Goal: Transaction & Acquisition: Purchase product/service

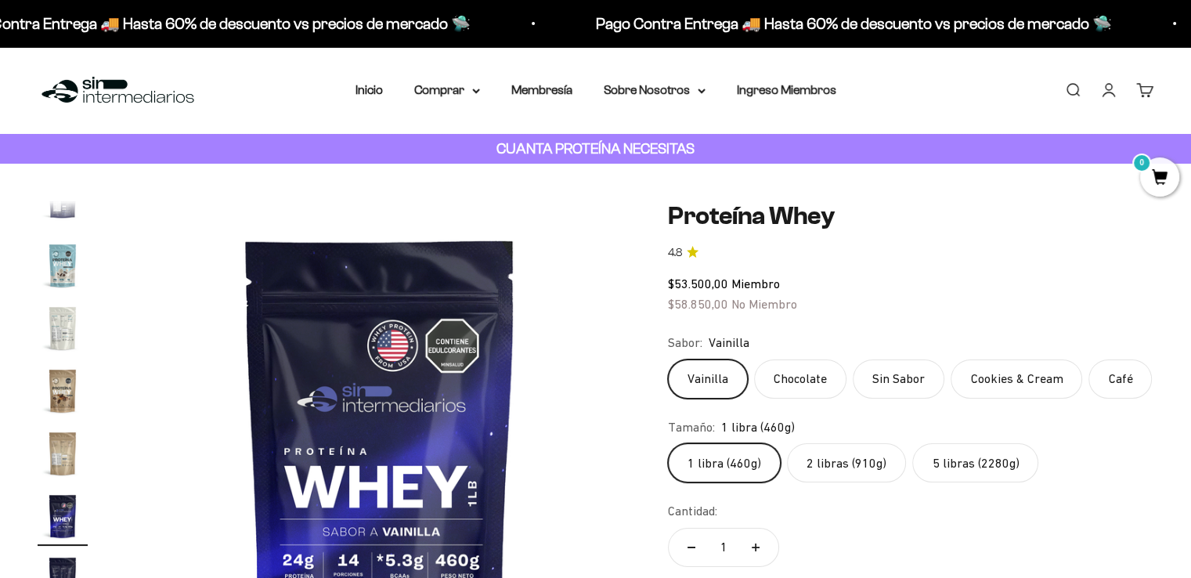
scroll to position [0, 8911]
click at [1018, 381] on label "Cookies & Cream" at bounding box center [1017, 379] width 132 height 39
click at [668, 360] on input "Cookies & Cream" at bounding box center [667, 359] width 1 height 1
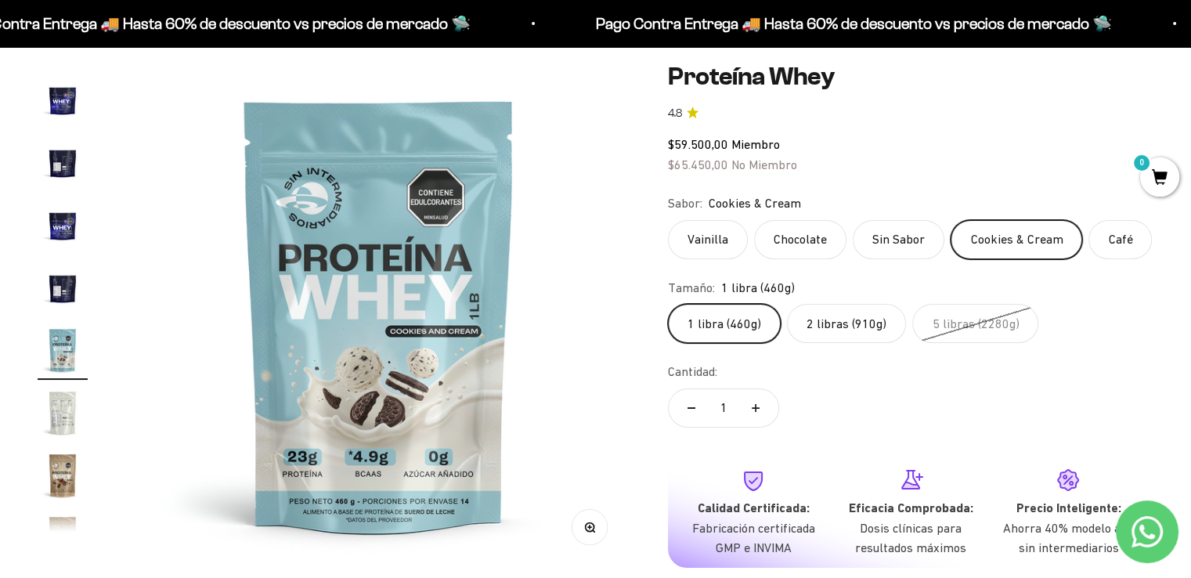
scroll to position [157, 0]
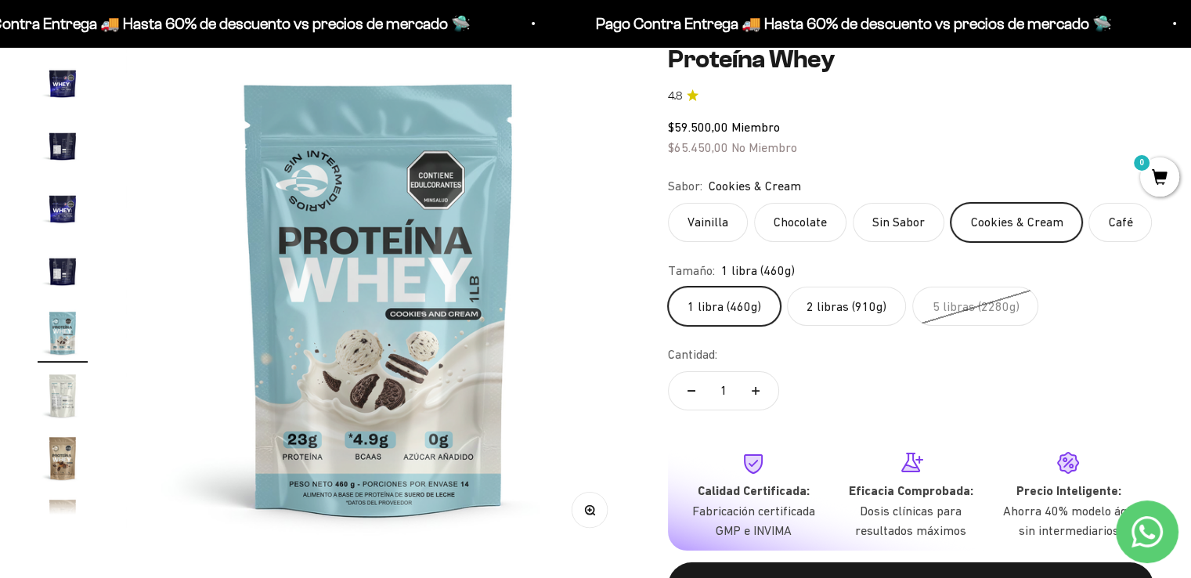
click at [1112, 226] on label "Café" at bounding box center [1120, 222] width 63 height 39
click at [668, 203] on input "Café" at bounding box center [667, 202] width 1 height 1
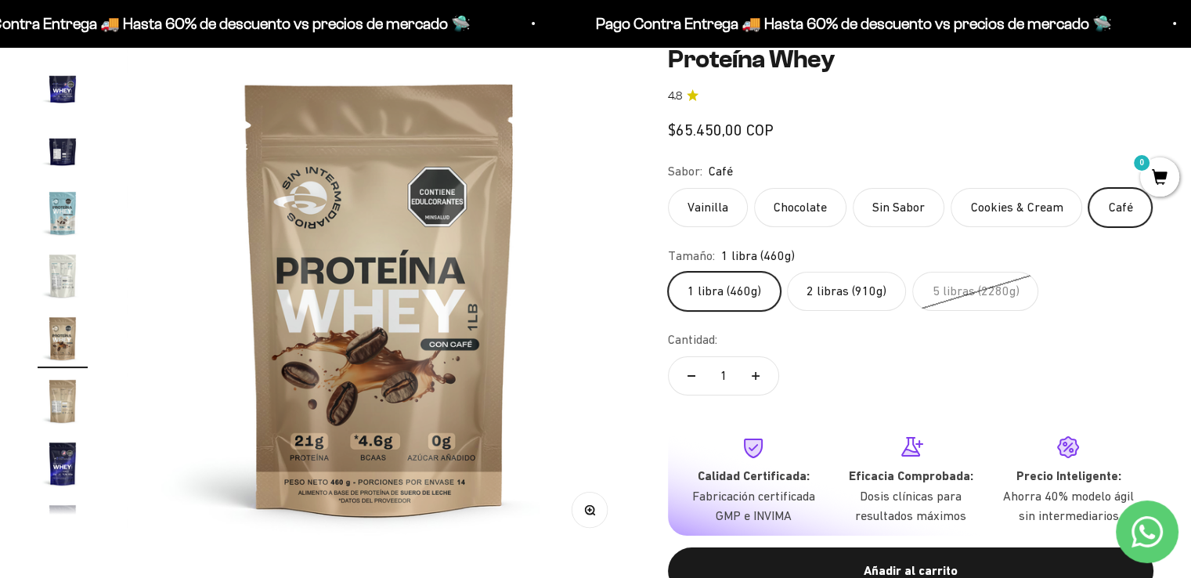
scroll to position [655, 0]
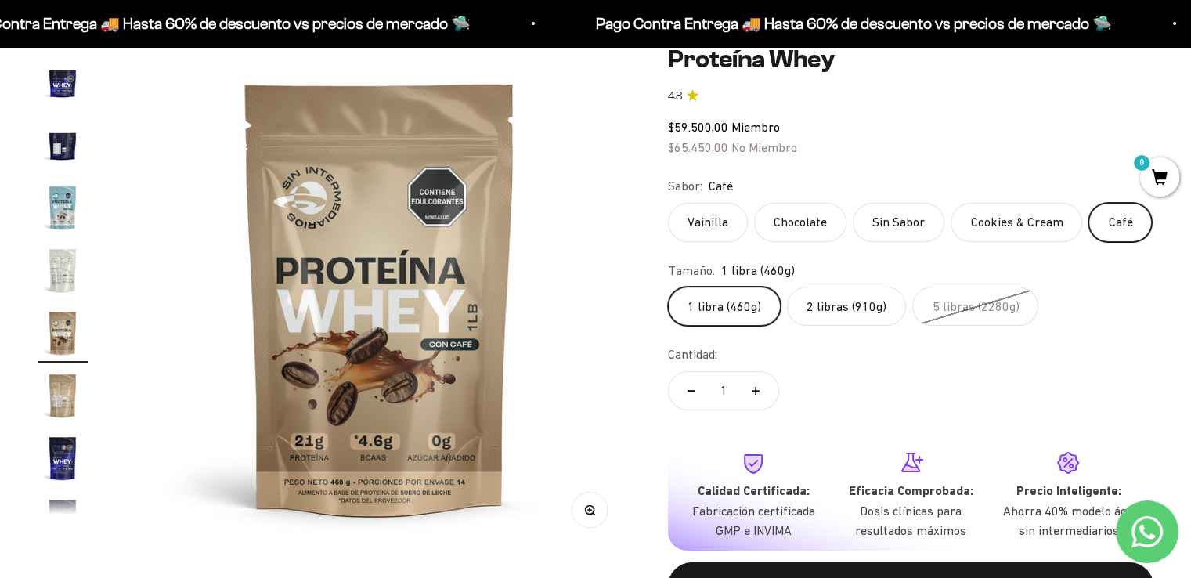
click at [713, 204] on label "Vainilla" at bounding box center [708, 222] width 80 height 39
click at [668, 203] on input "Vainilla" at bounding box center [667, 202] width 1 height 1
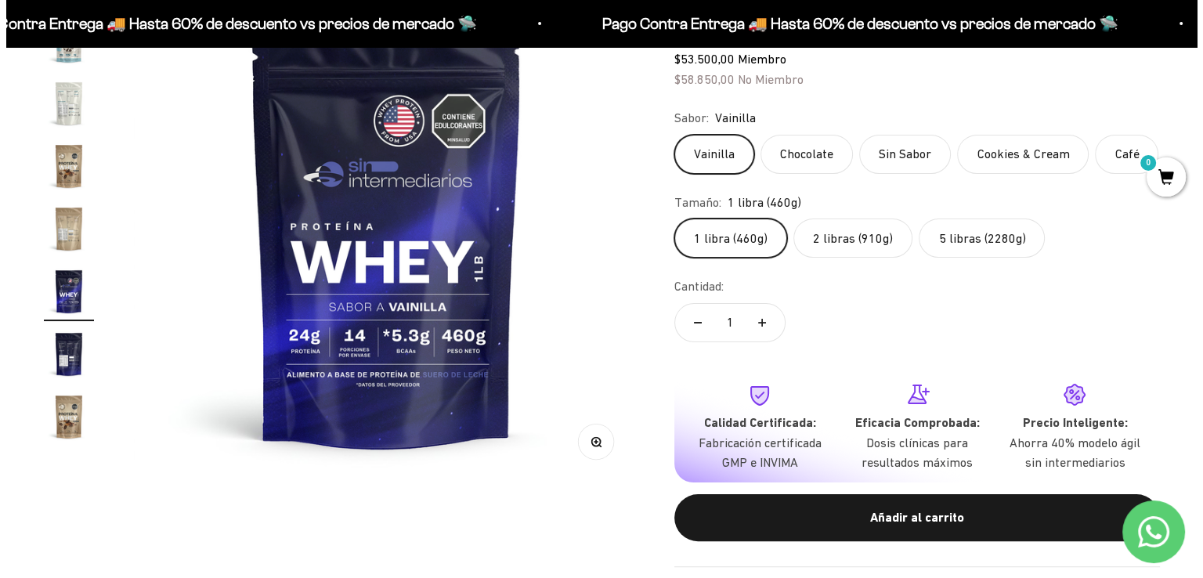
scroll to position [392, 0]
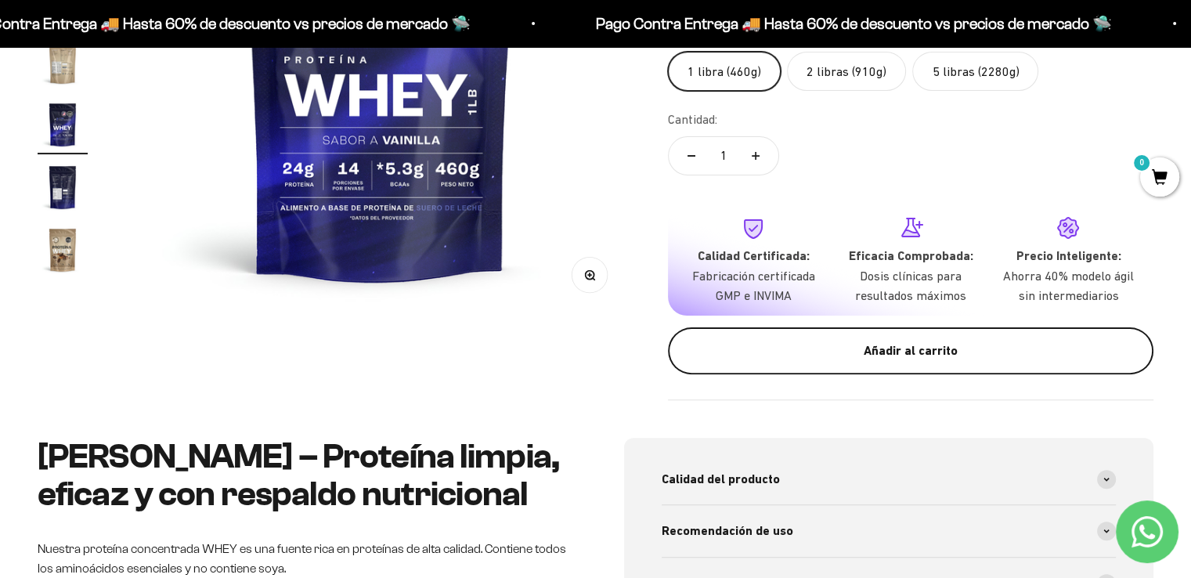
click at [827, 349] on div "Añadir al carrito" at bounding box center [910, 351] width 423 height 20
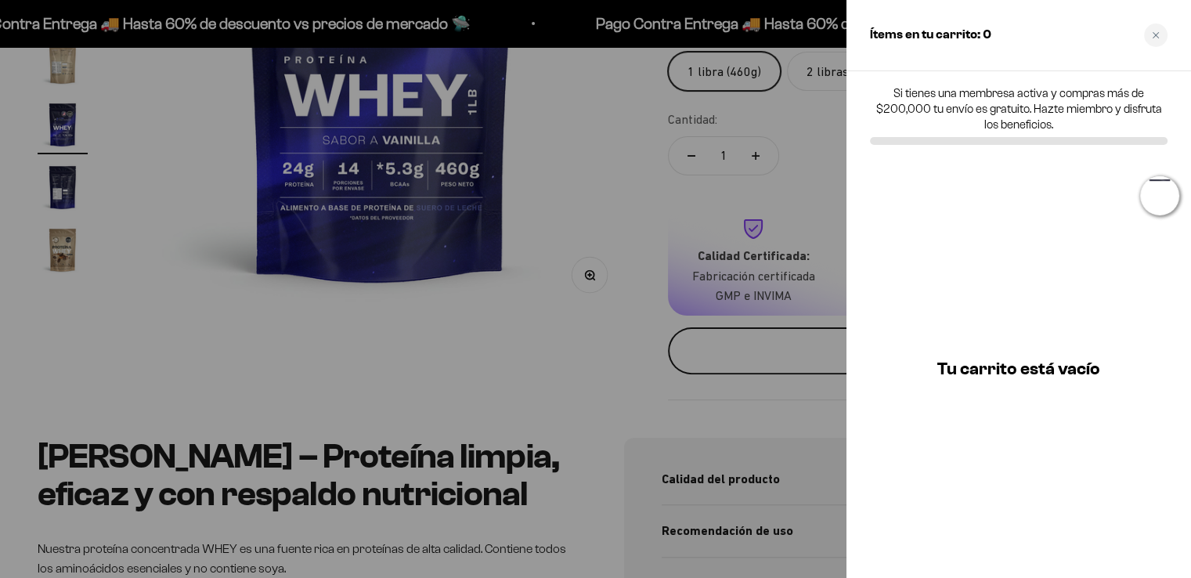
scroll to position [0, 9023]
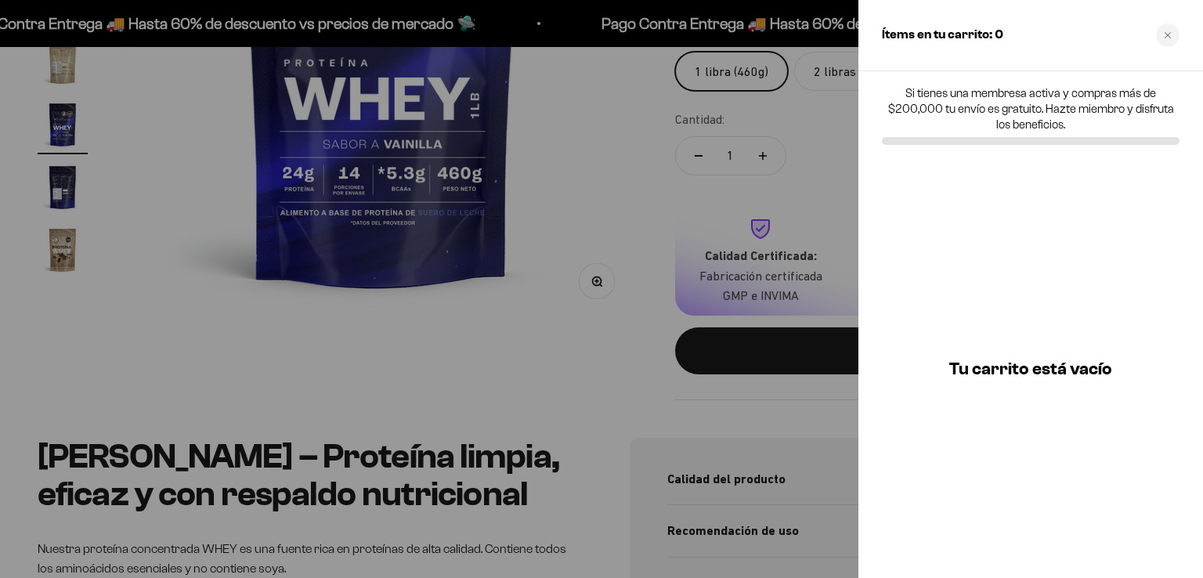
click at [574, 186] on div at bounding box center [601, 289] width 1203 height 578
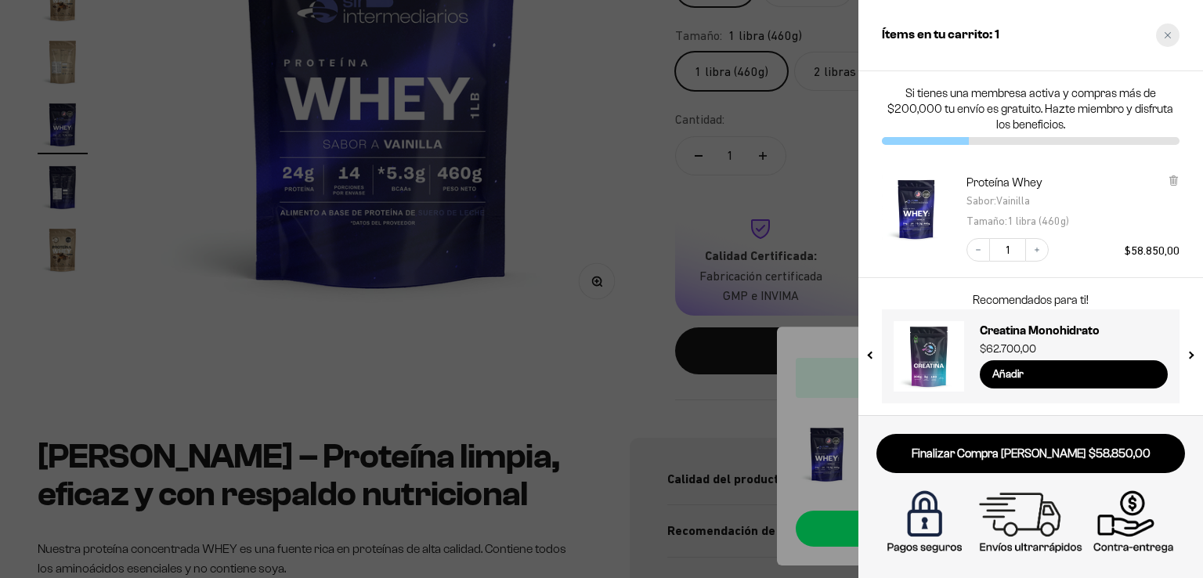
drag, startPoint x: 1164, startPoint y: 38, endPoint x: 1155, endPoint y: 33, distance: 9.8
click at [1164, 38] on icon "Close cart" at bounding box center [1168, 35] width 8 height 8
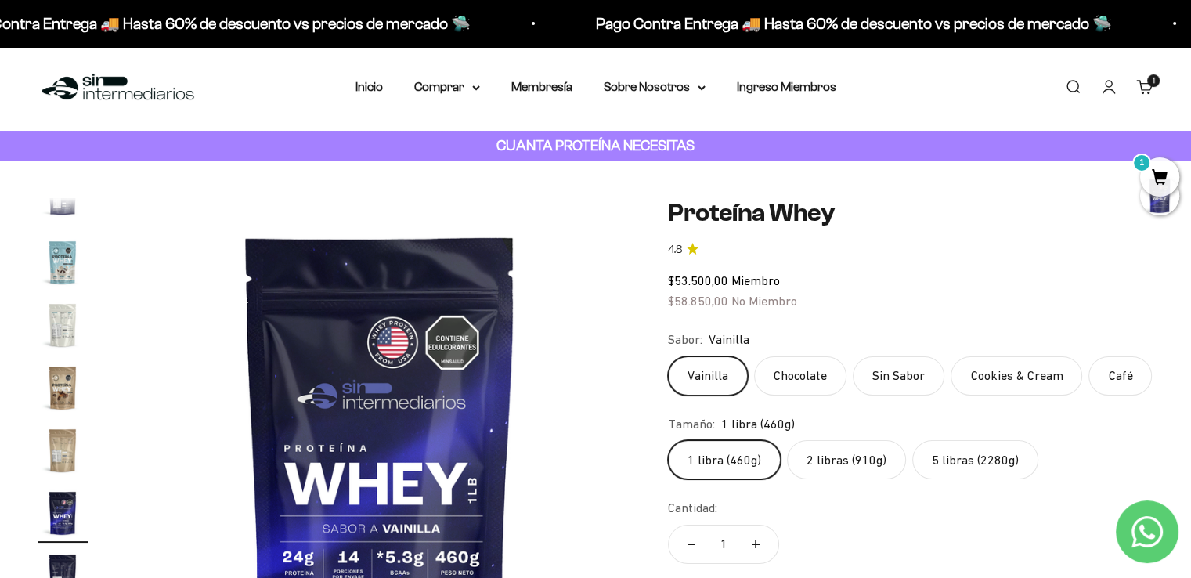
scroll to position [0, 0]
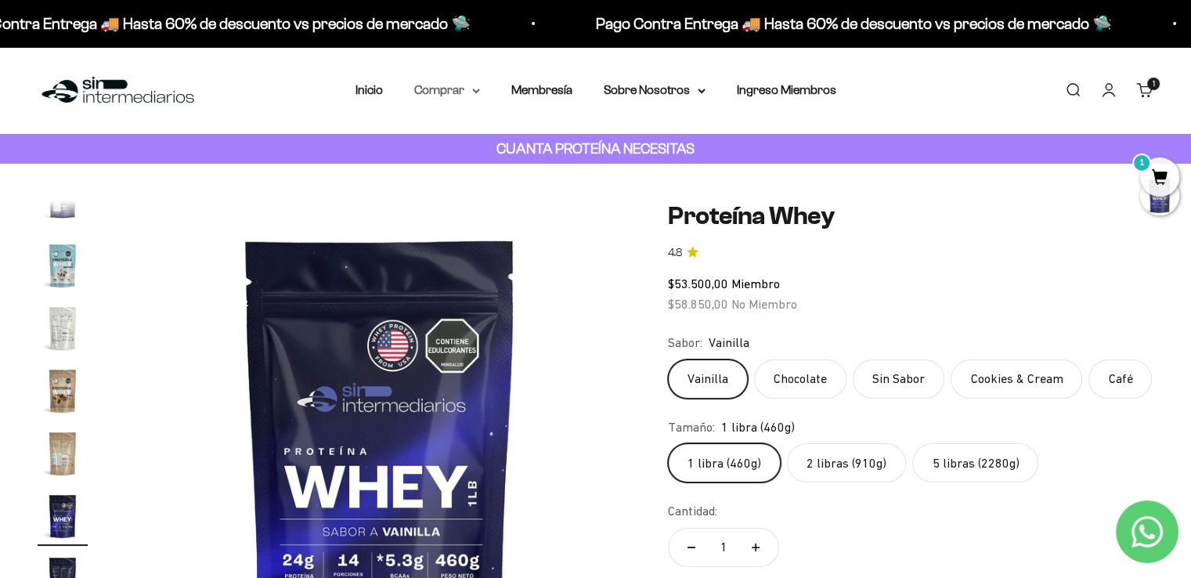
click at [467, 87] on summary "Comprar" at bounding box center [447, 90] width 66 height 20
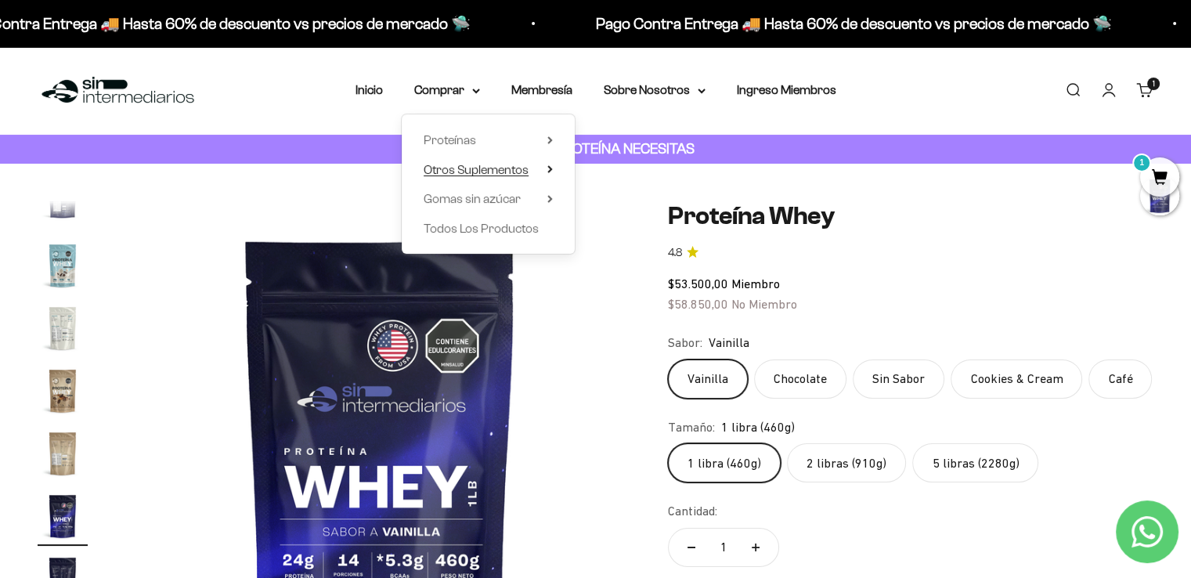
click at [550, 170] on icon at bounding box center [549, 169] width 3 height 6
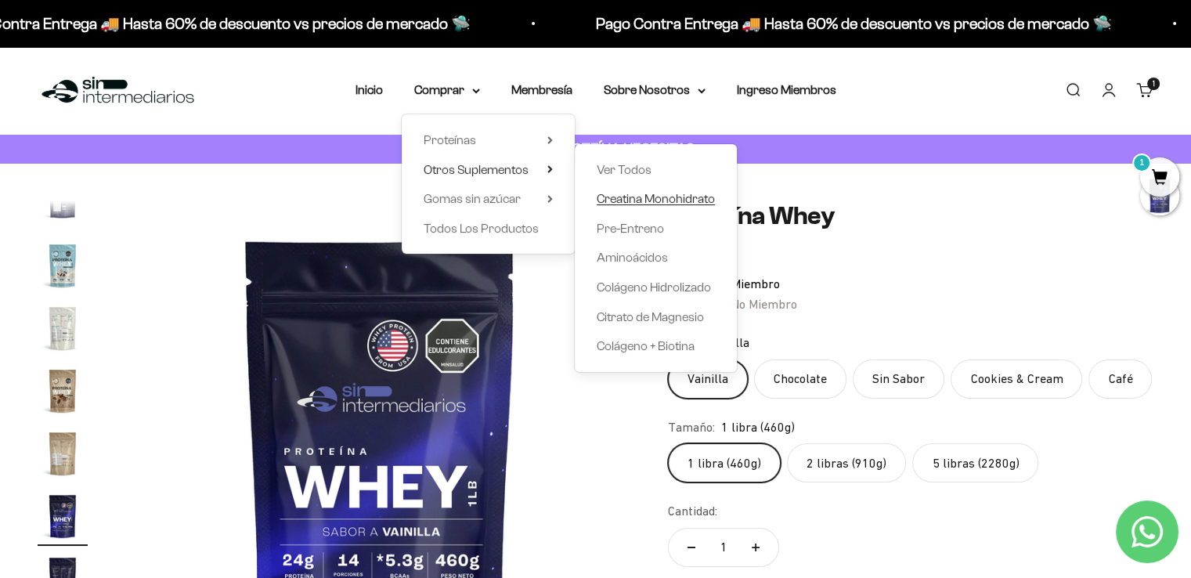
click at [660, 204] on span "Creatina Monohidrato" at bounding box center [656, 198] width 118 height 13
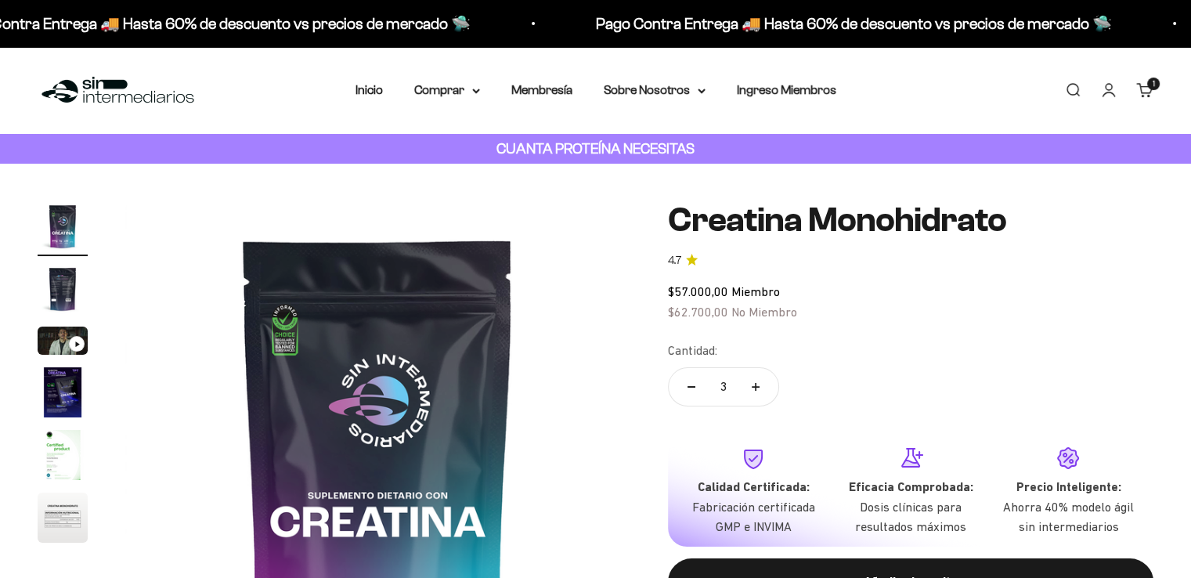
click at [684, 388] on button "Reducir cantidad" at bounding box center [691, 387] width 45 height 38
type input "2"
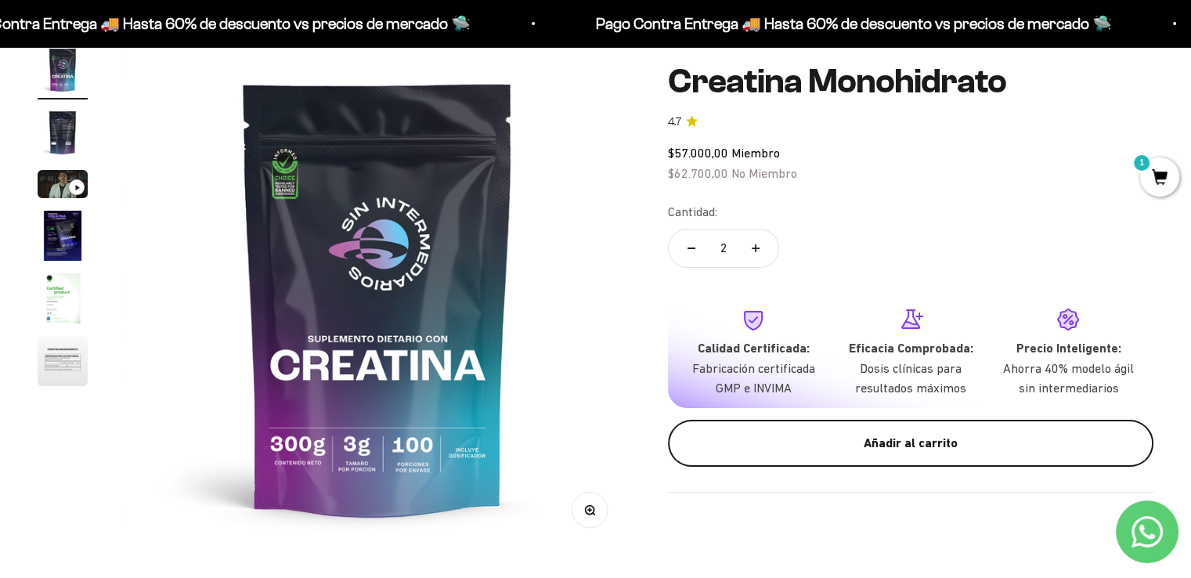
click at [853, 439] on div "Añadir al carrito" at bounding box center [910, 443] width 423 height 20
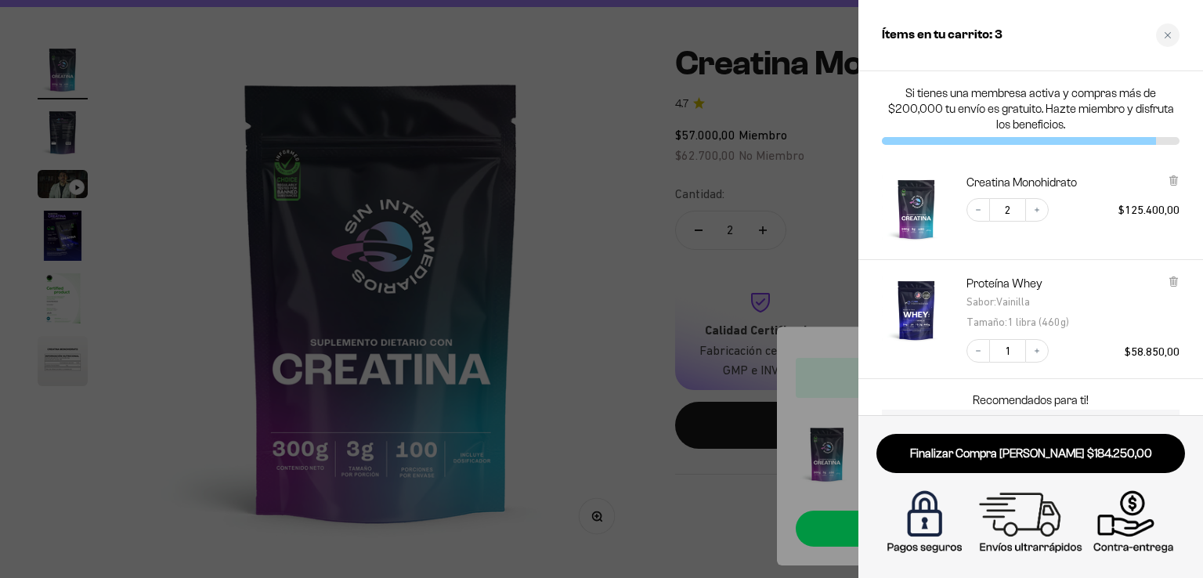
click at [627, 108] on div at bounding box center [601, 289] width 1203 height 578
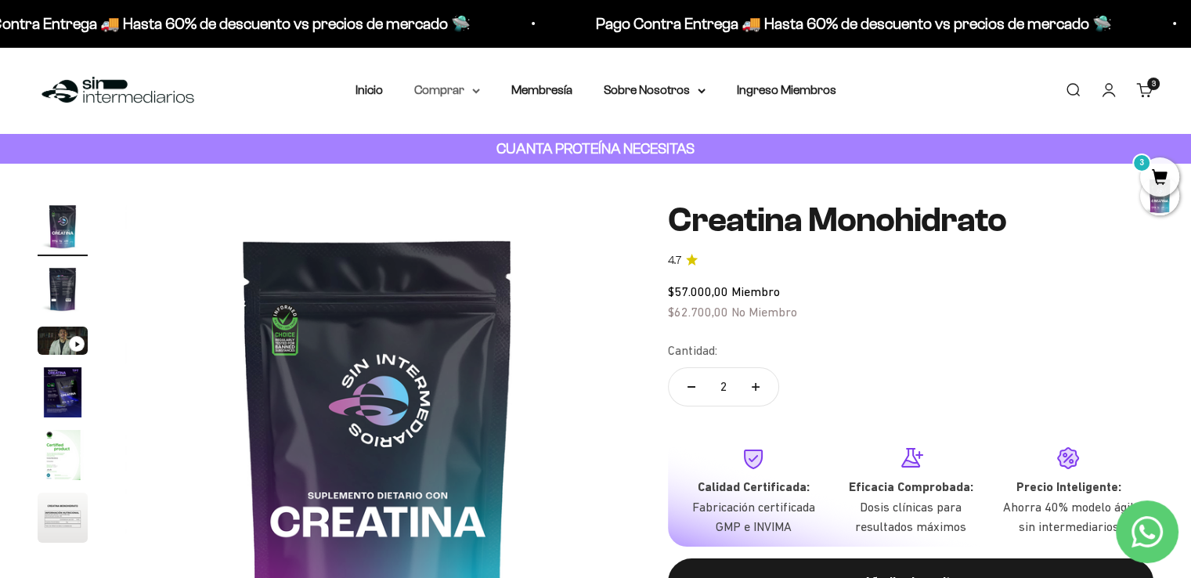
click at [472, 92] on icon at bounding box center [476, 91] width 8 height 5
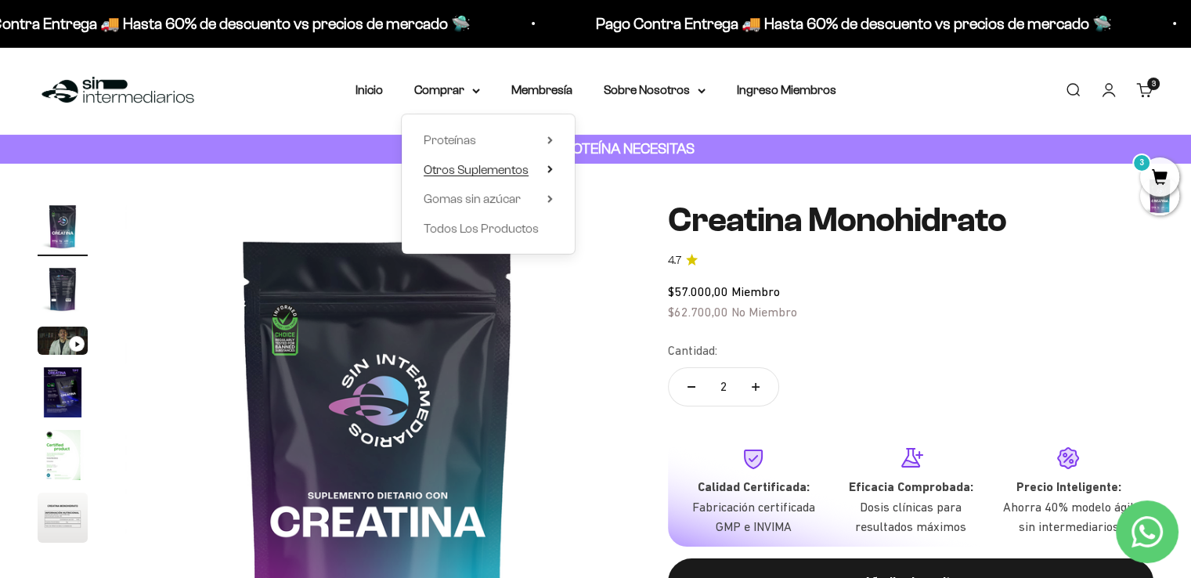
click at [524, 170] on span "Otros Suplementos" at bounding box center [476, 169] width 105 height 13
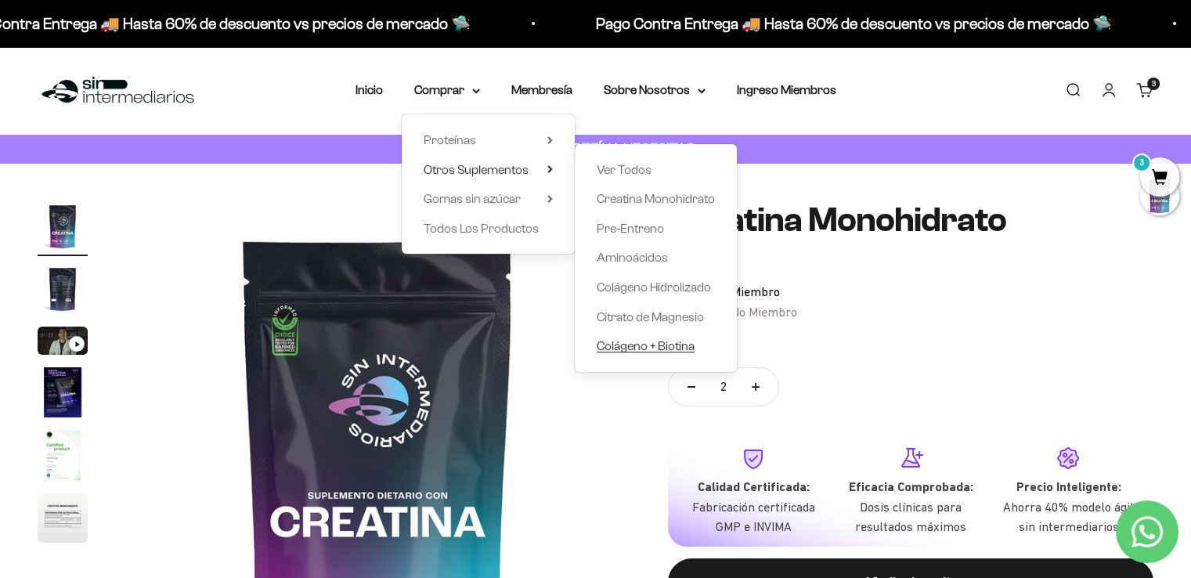
click at [646, 349] on span "Colágeno + Biotina" at bounding box center [646, 345] width 98 height 13
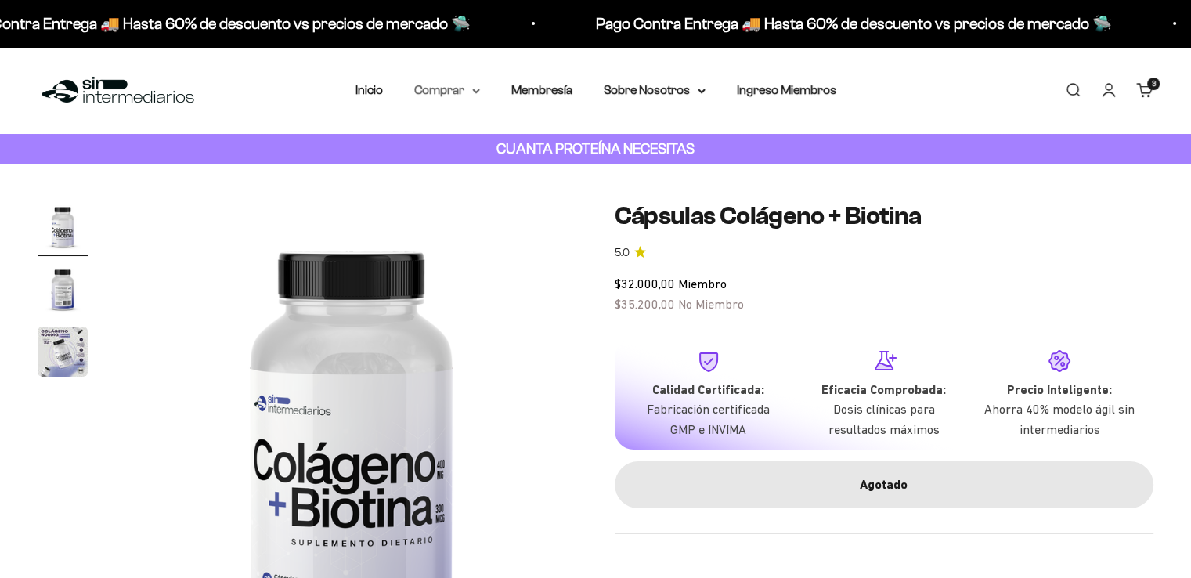
click at [473, 91] on icon at bounding box center [476, 91] width 8 height 5
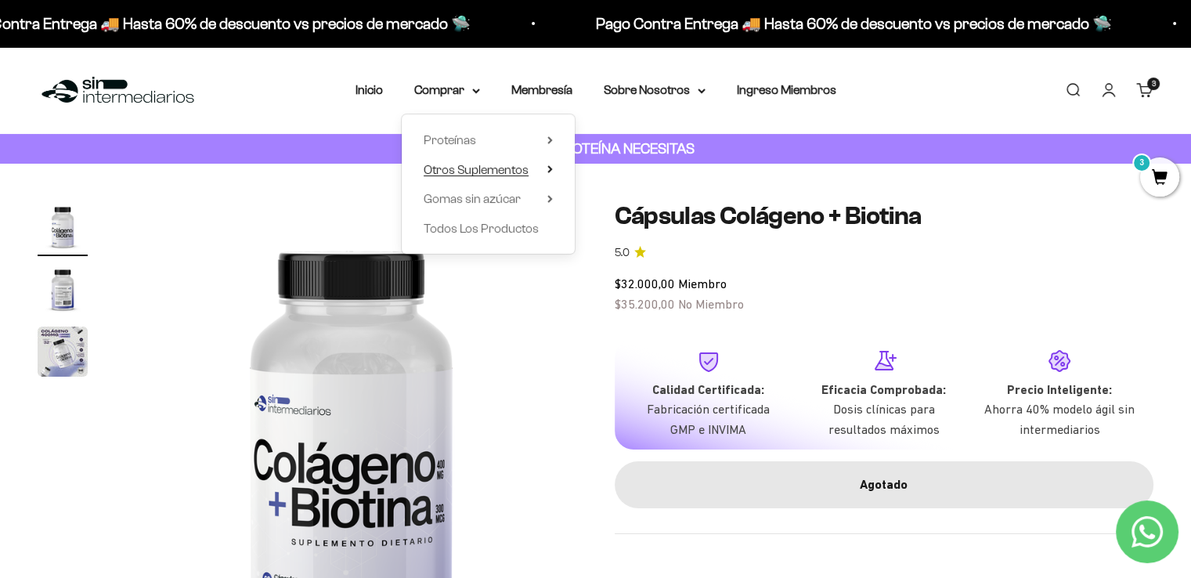
click at [523, 173] on span "Otros Suplementos" at bounding box center [476, 169] width 105 height 13
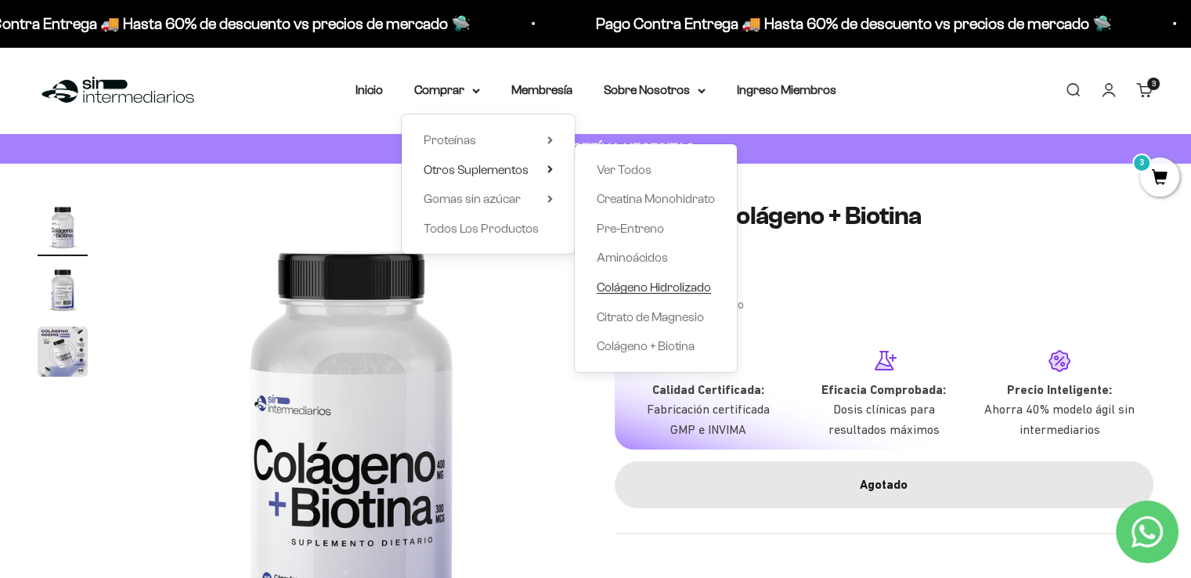
click at [685, 283] on span "Colágeno Hidrolizado" at bounding box center [654, 286] width 114 height 13
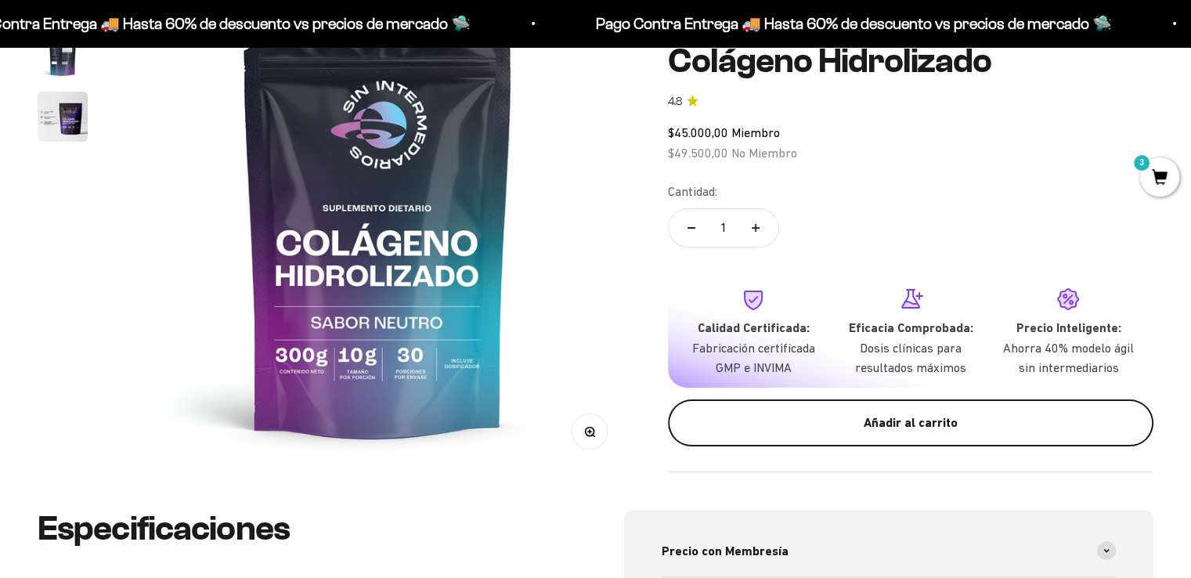
click at [895, 429] on div "Añadir al carrito" at bounding box center [910, 423] width 423 height 20
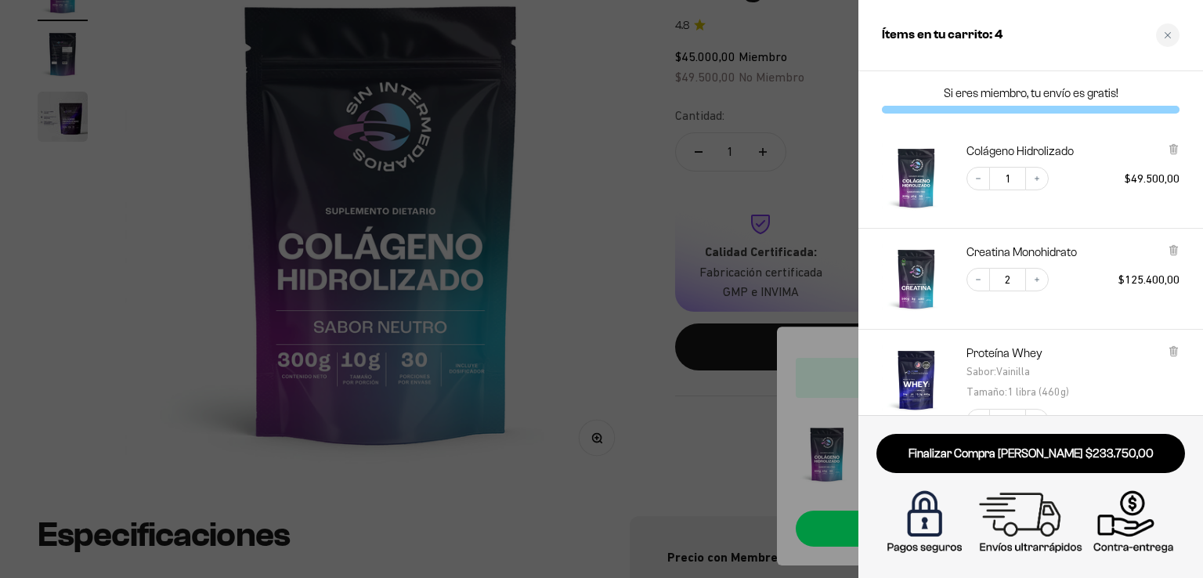
click at [570, 269] on div at bounding box center [601, 289] width 1203 height 578
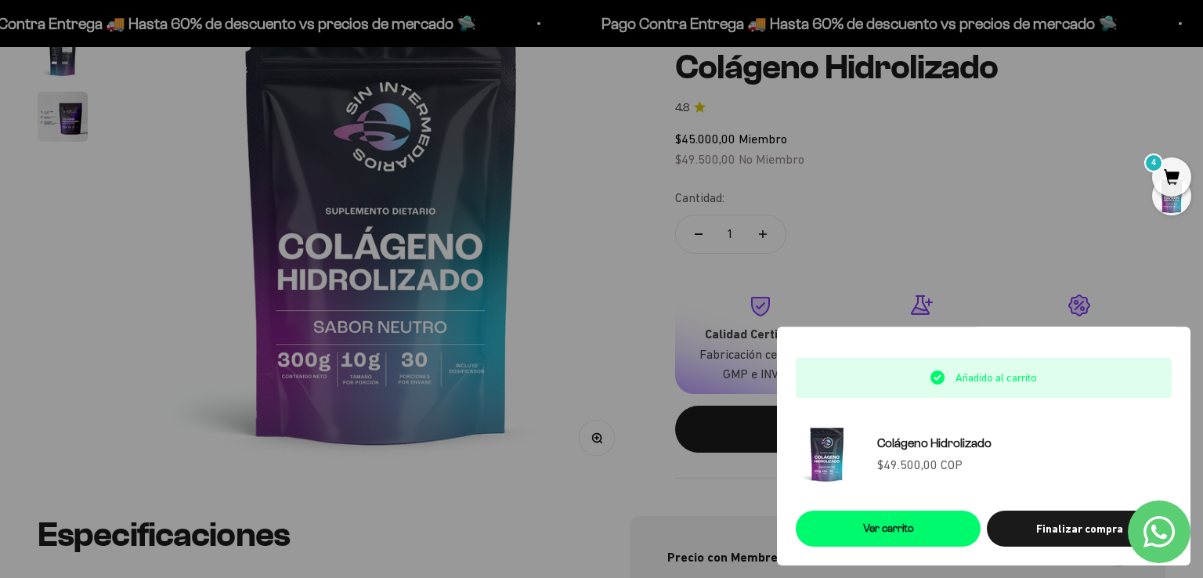
click at [655, 262] on div at bounding box center [601, 289] width 1203 height 578
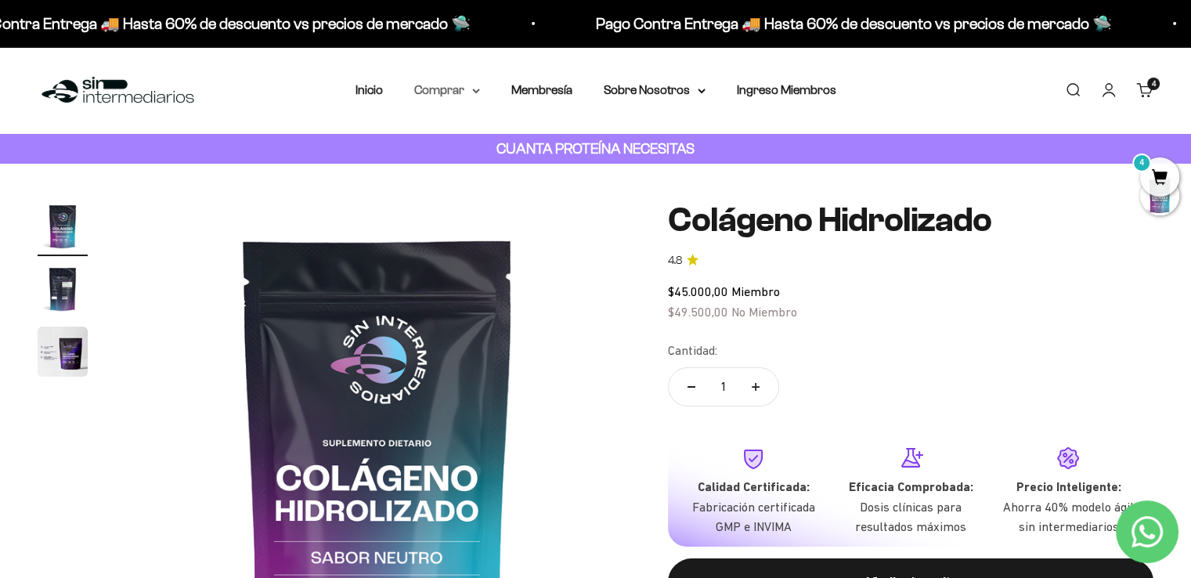
click at [473, 92] on icon at bounding box center [476, 91] width 8 height 5
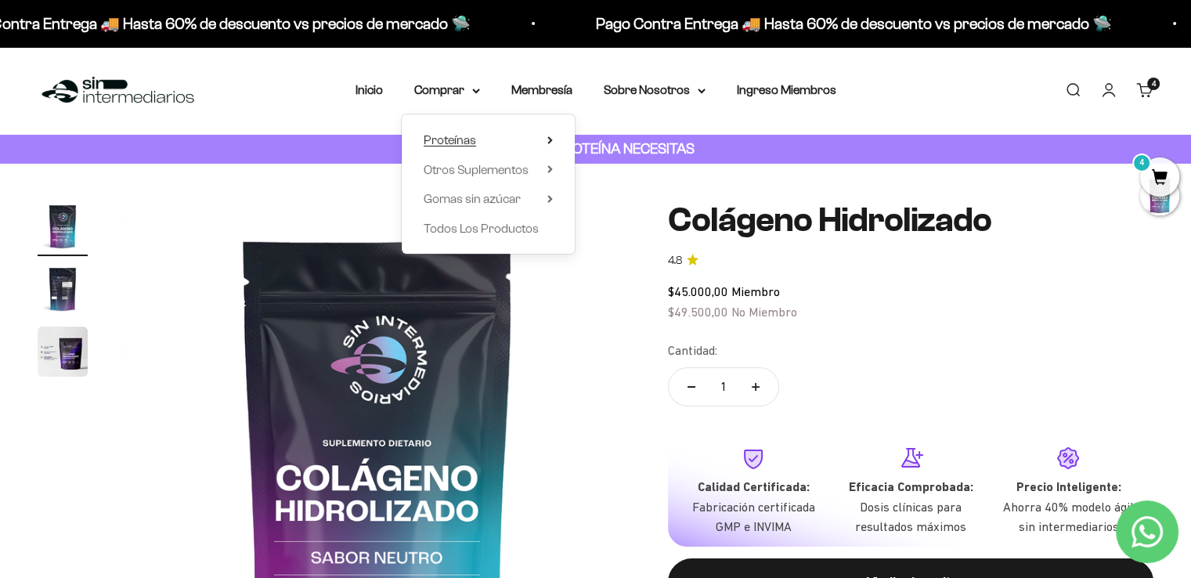
click at [491, 146] on summary "Proteínas" at bounding box center [488, 140] width 129 height 20
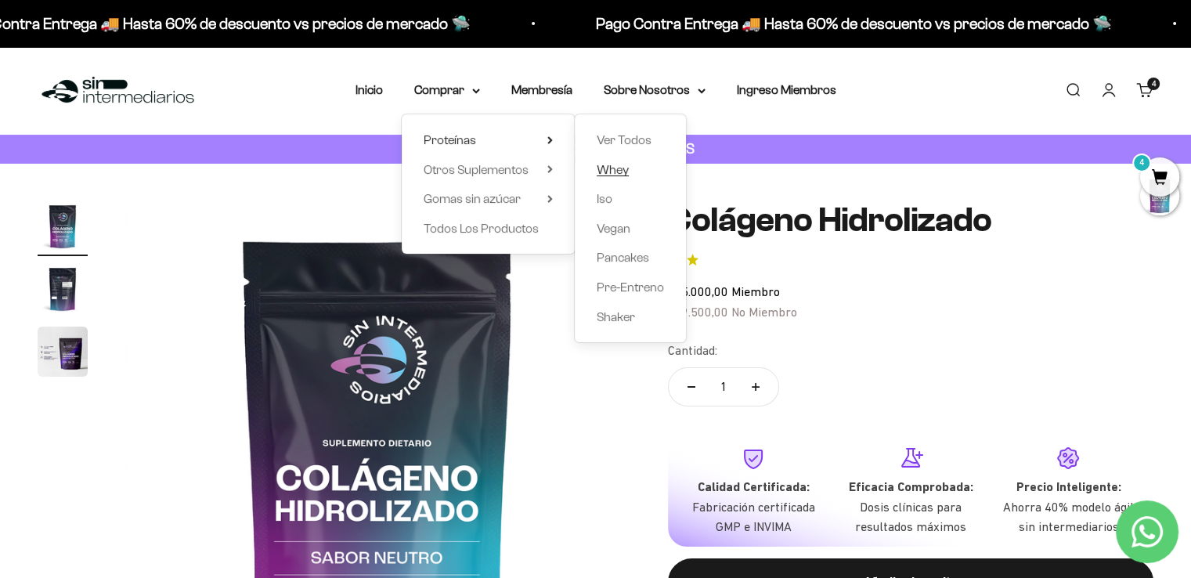
click at [630, 167] on link "Whey" at bounding box center [630, 170] width 67 height 20
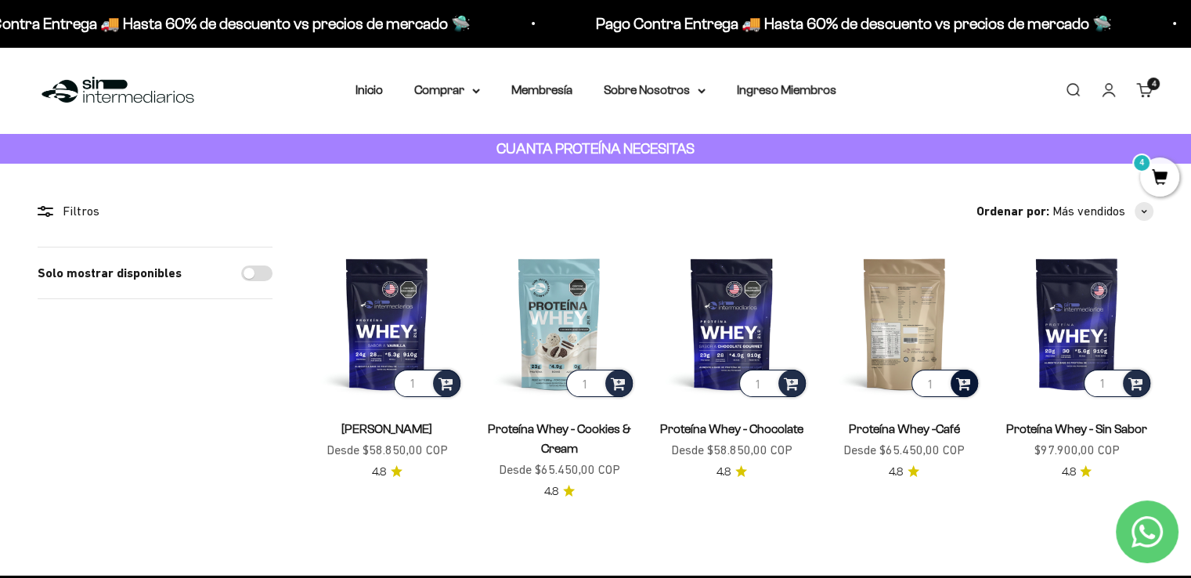
click at [961, 381] on span at bounding box center [963, 383] width 15 height 18
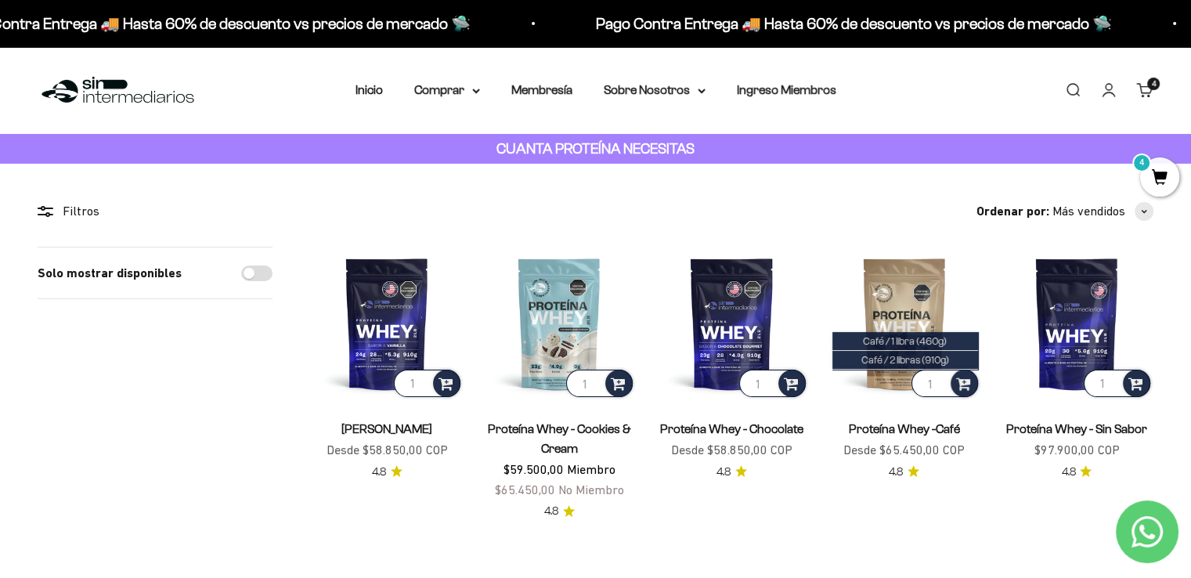
click at [1149, 78] on div "4 artículos 4" at bounding box center [1154, 84] width 13 height 13
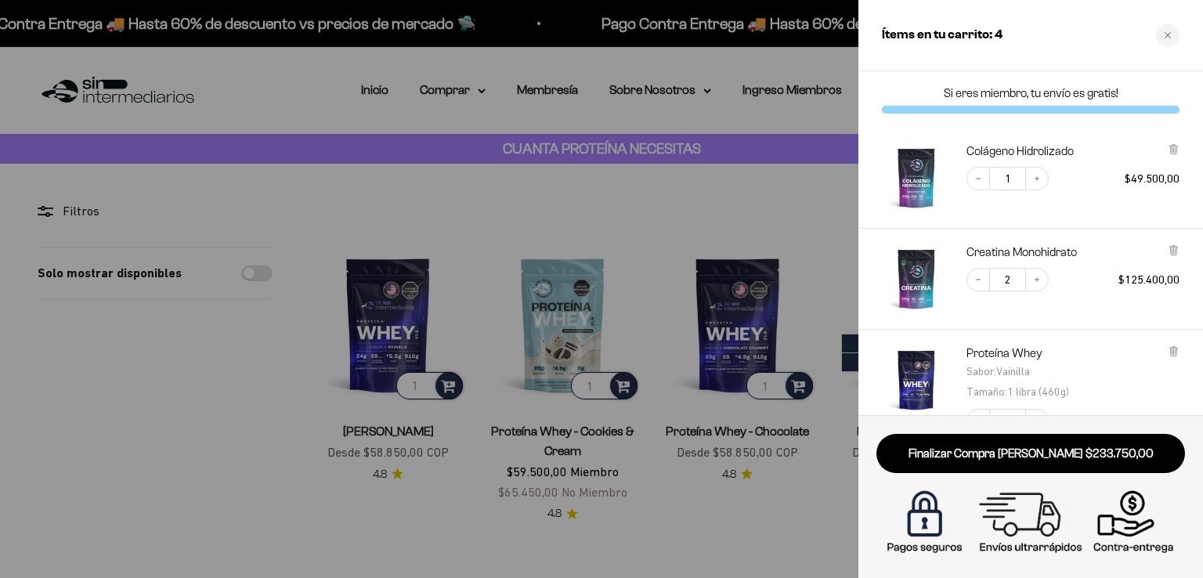
scroll to position [78, 0]
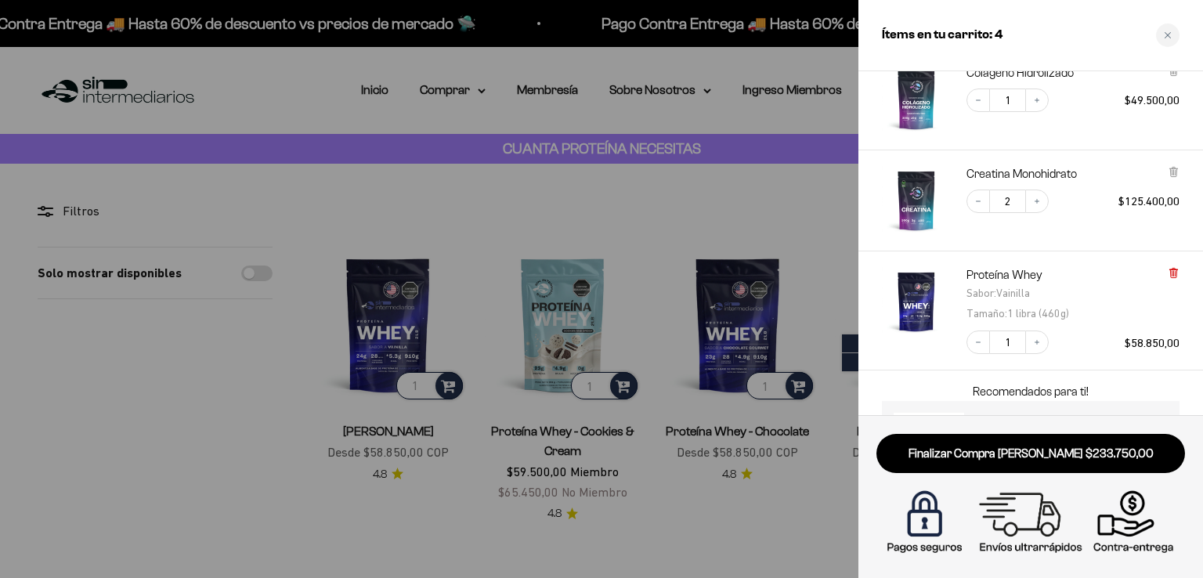
click at [1169, 272] on icon at bounding box center [1174, 273] width 12 height 12
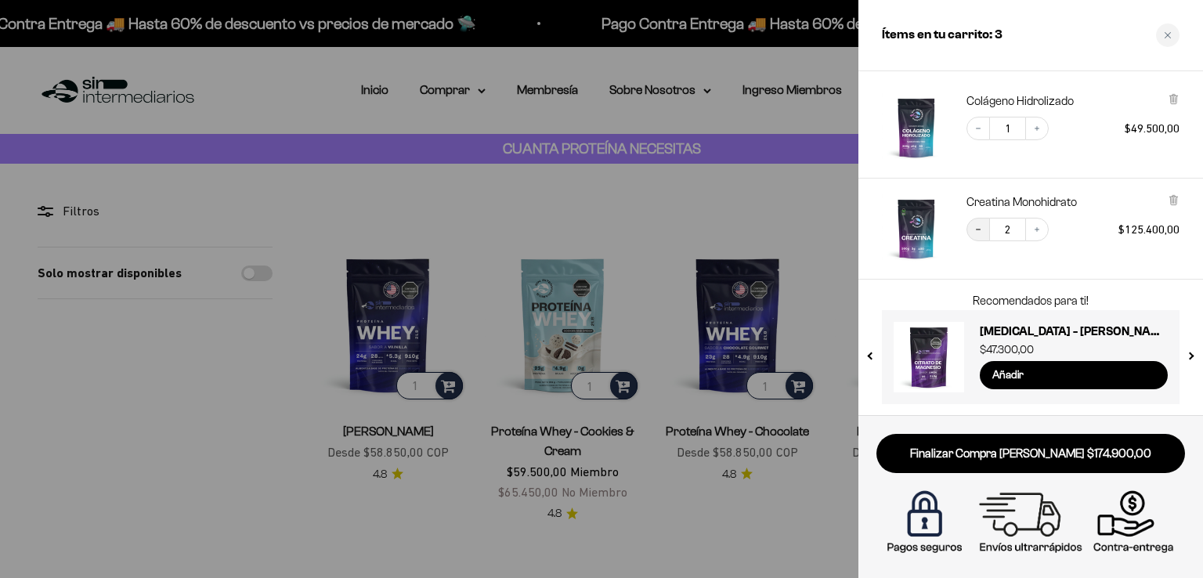
click at [977, 227] on icon "Decrease quantity" at bounding box center [978, 229] width 9 height 9
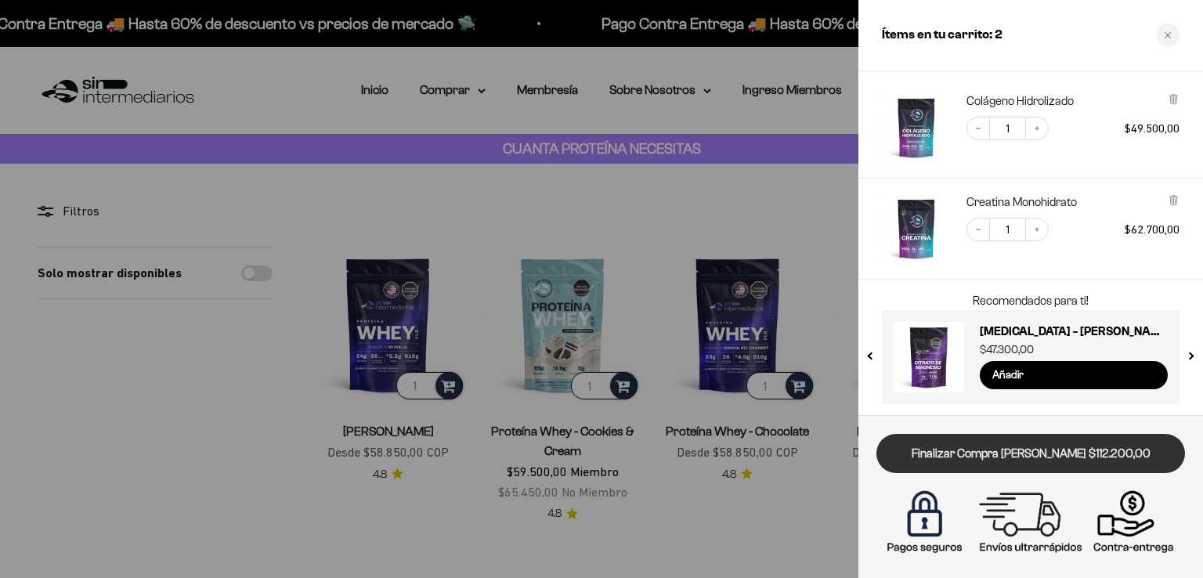
click at [1010, 455] on link "Finalizar Compra [PERSON_NAME] $112.200,00" at bounding box center [1031, 454] width 309 height 40
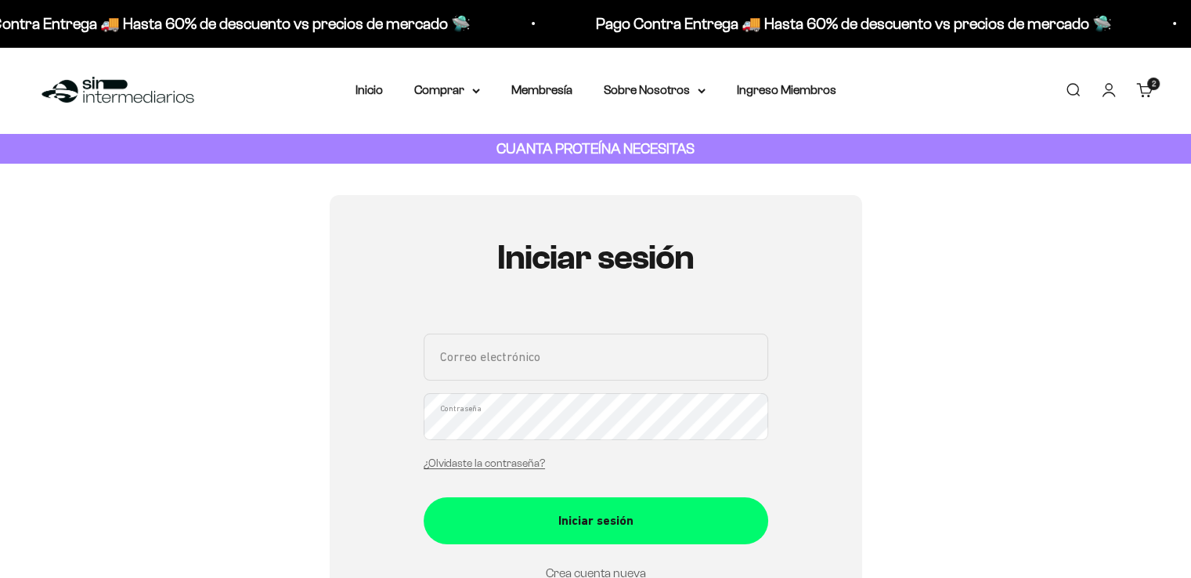
type input "[EMAIL_ADDRESS][DOMAIN_NAME]"
click at [580, 364] on input "[EMAIL_ADDRESS][DOMAIN_NAME]" at bounding box center [596, 357] width 345 height 47
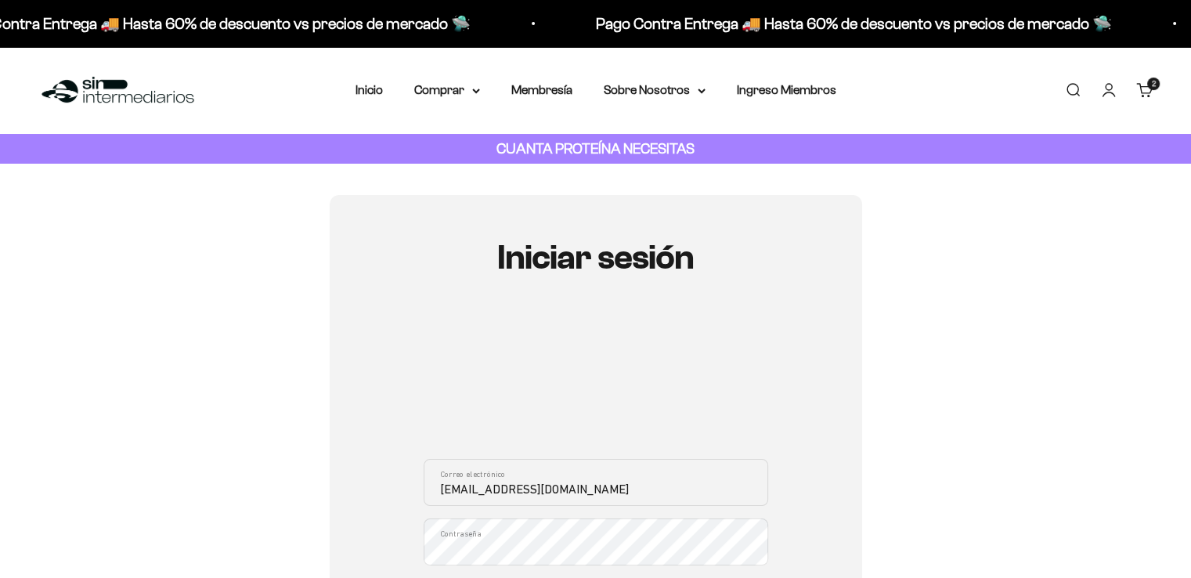
click at [893, 324] on div "Iniciar sesión alvarolopez111@gmail.com Correo electrónico Contraseña ¿Olvidast…" at bounding box center [596, 509] width 1116 height 629
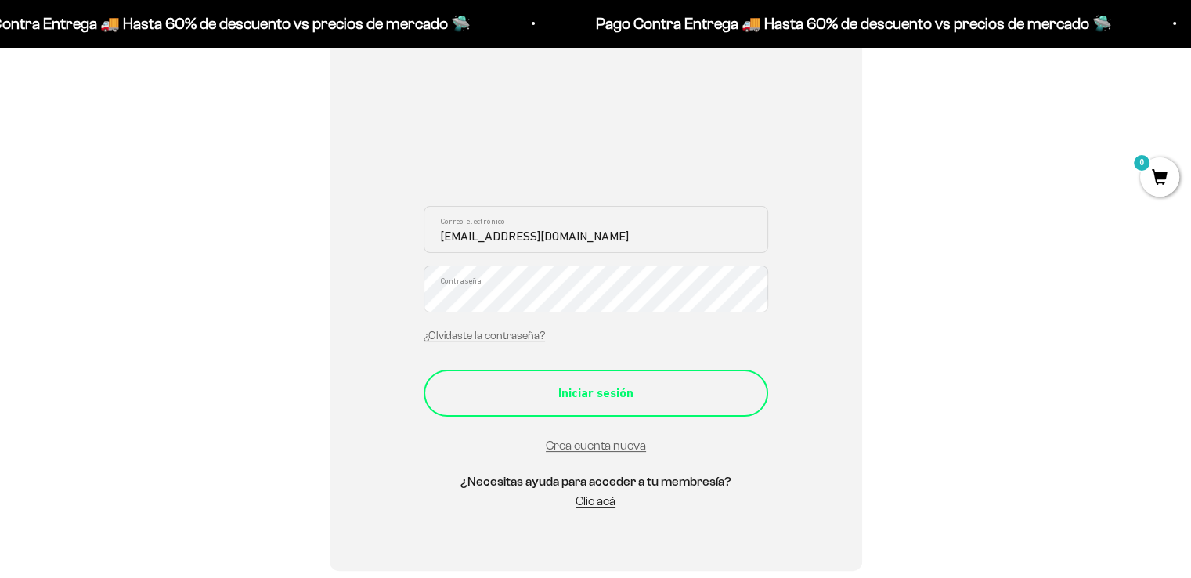
scroll to position [235, 0]
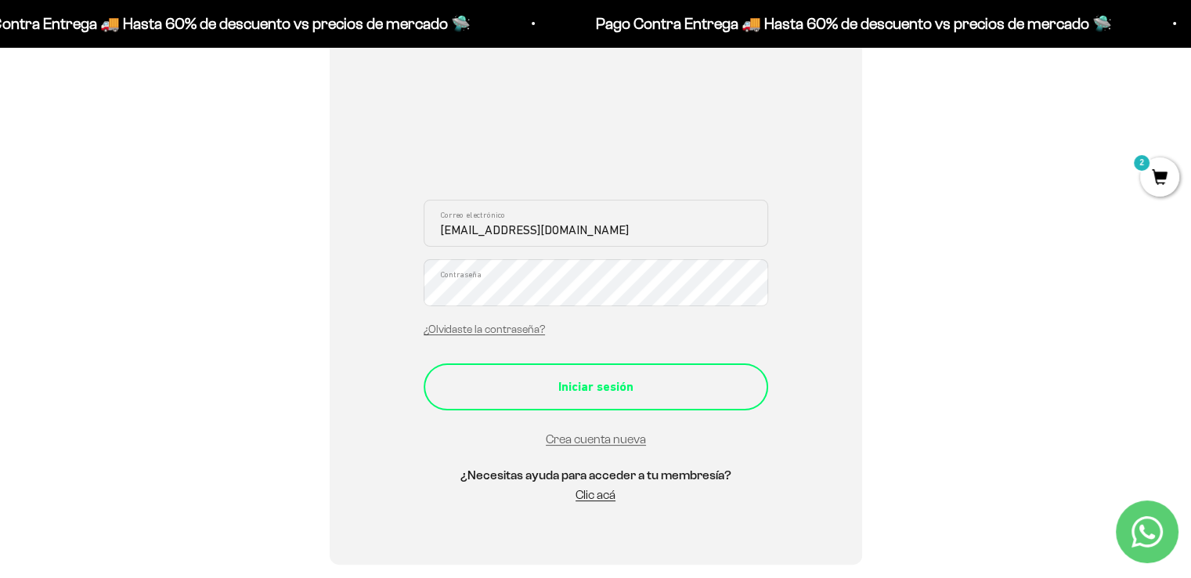
click at [685, 396] on div "Iniciar sesión" at bounding box center [596, 387] width 282 height 20
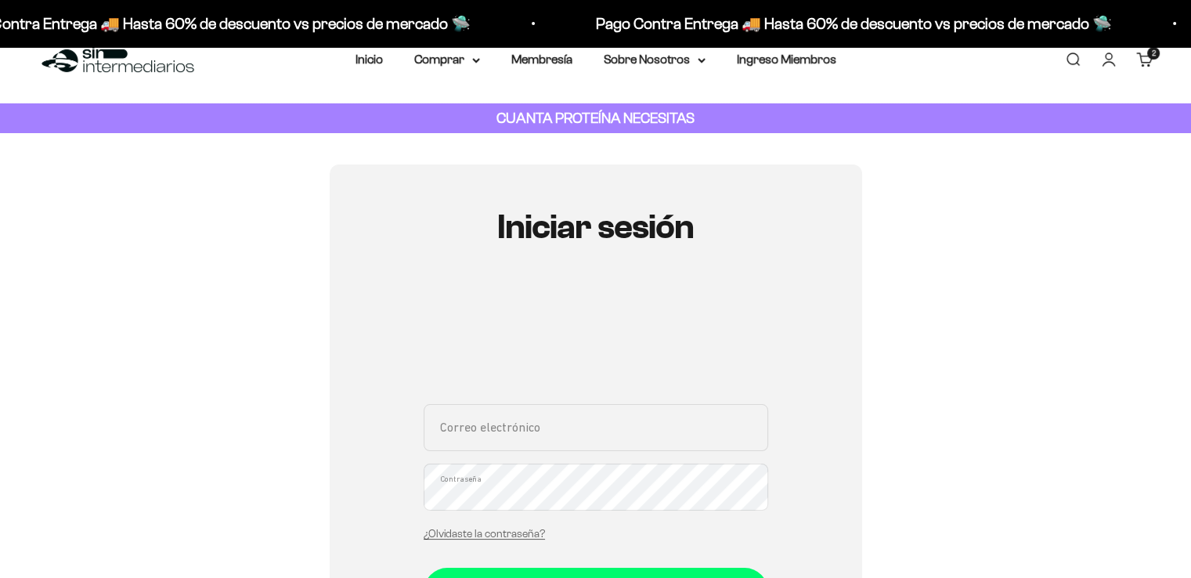
scroll to position [392, 0]
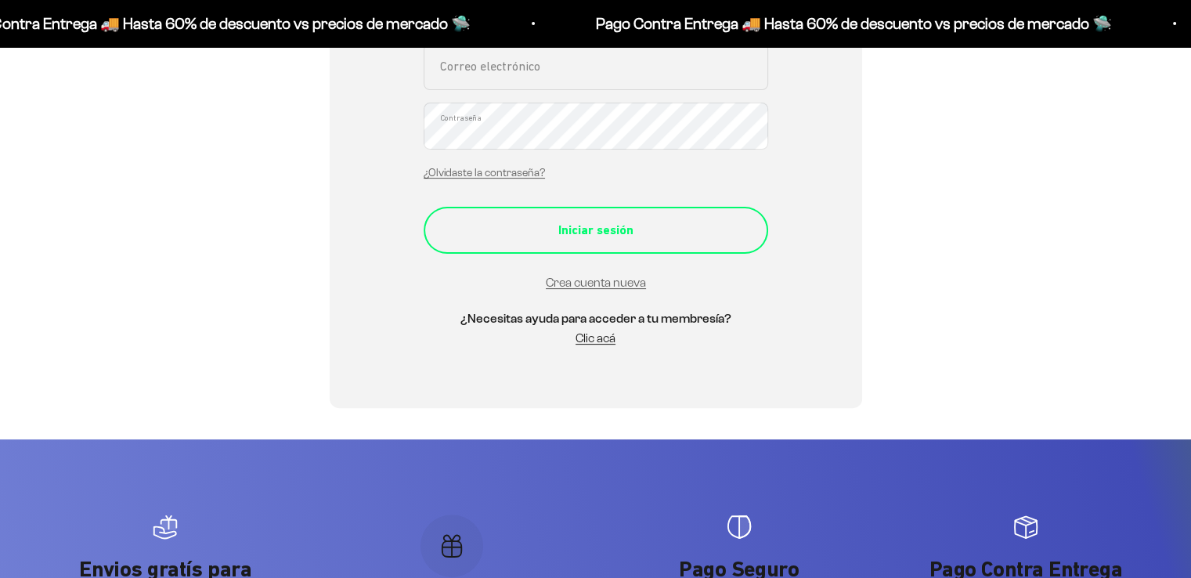
type input "[EMAIL_ADDRESS][DOMAIN_NAME]"
click at [610, 215] on button "Iniciar sesión" at bounding box center [596, 230] width 345 height 47
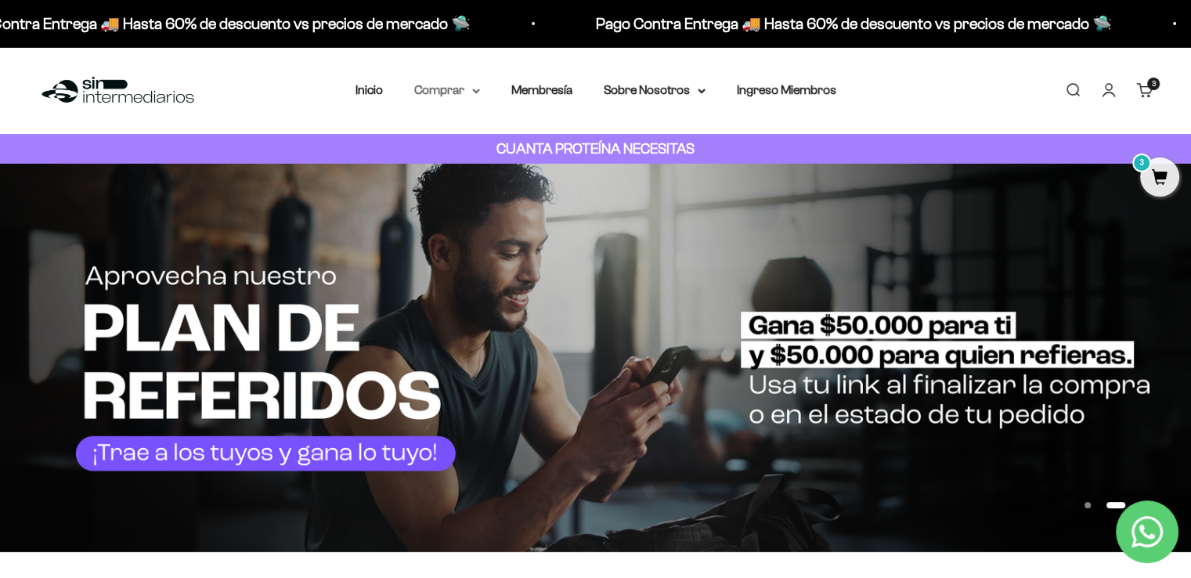
click at [474, 89] on icon at bounding box center [476, 90] width 6 height 3
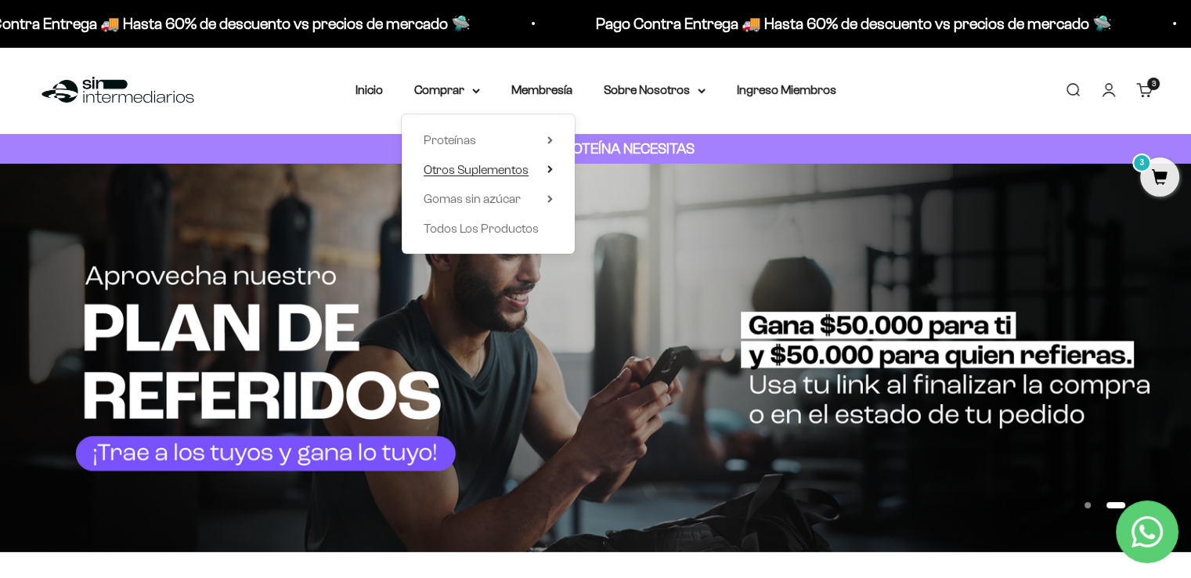
click at [548, 169] on icon at bounding box center [550, 169] width 5 height 8
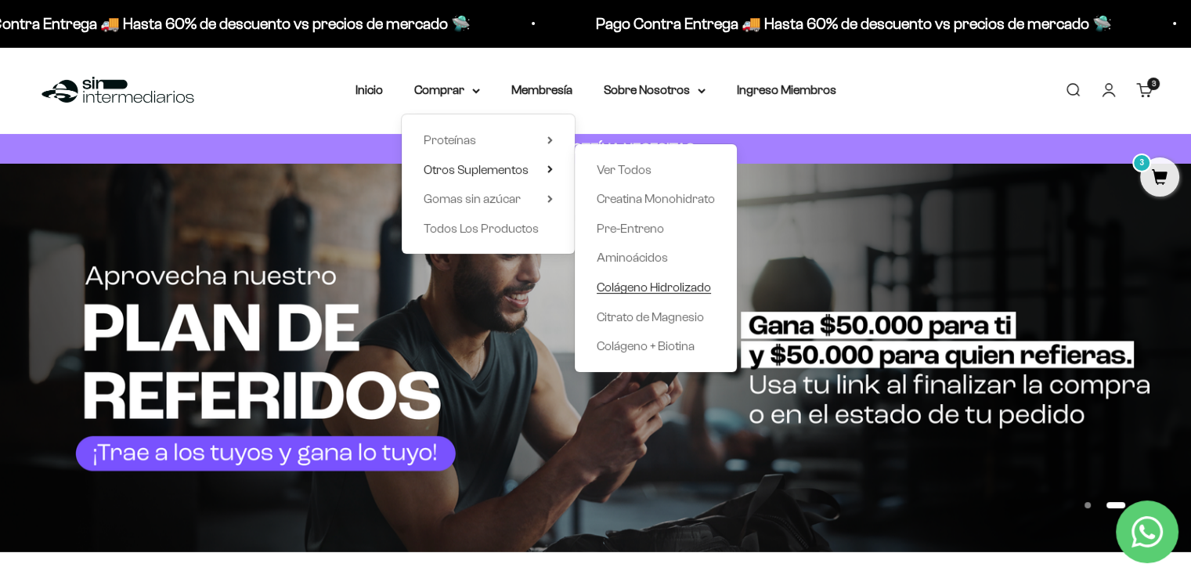
click at [656, 286] on span "Colágeno Hidrolizado" at bounding box center [654, 286] width 114 height 13
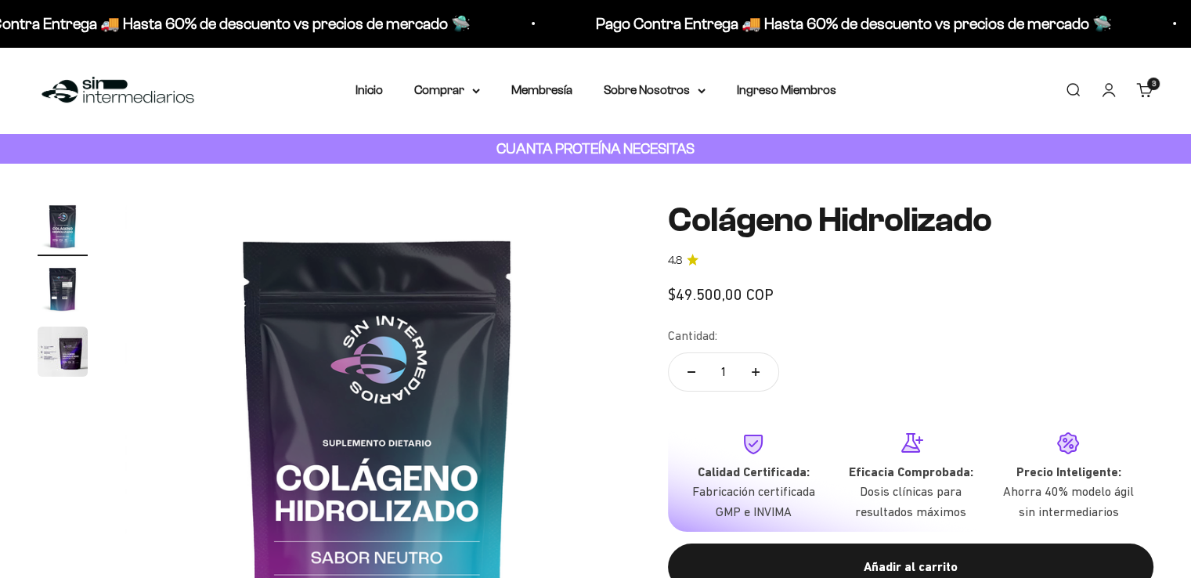
click at [754, 373] on icon "Aumentar cantidad" at bounding box center [756, 372] width 8 height 8
type input "2"
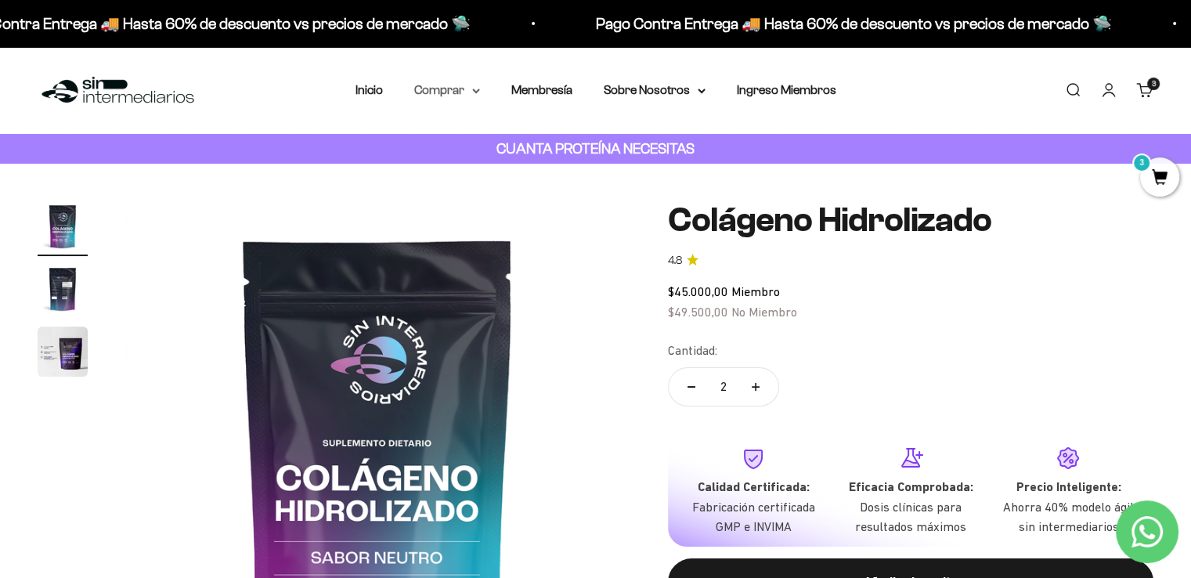
click at [479, 92] on icon at bounding box center [476, 91] width 8 height 5
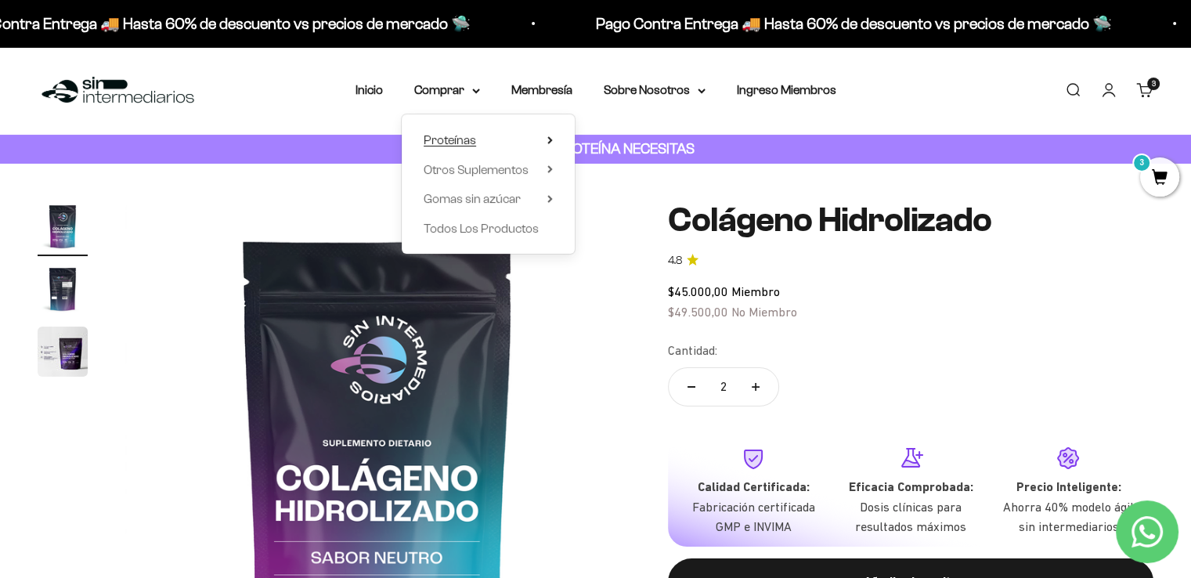
click at [523, 146] on summary "Proteínas" at bounding box center [488, 140] width 129 height 20
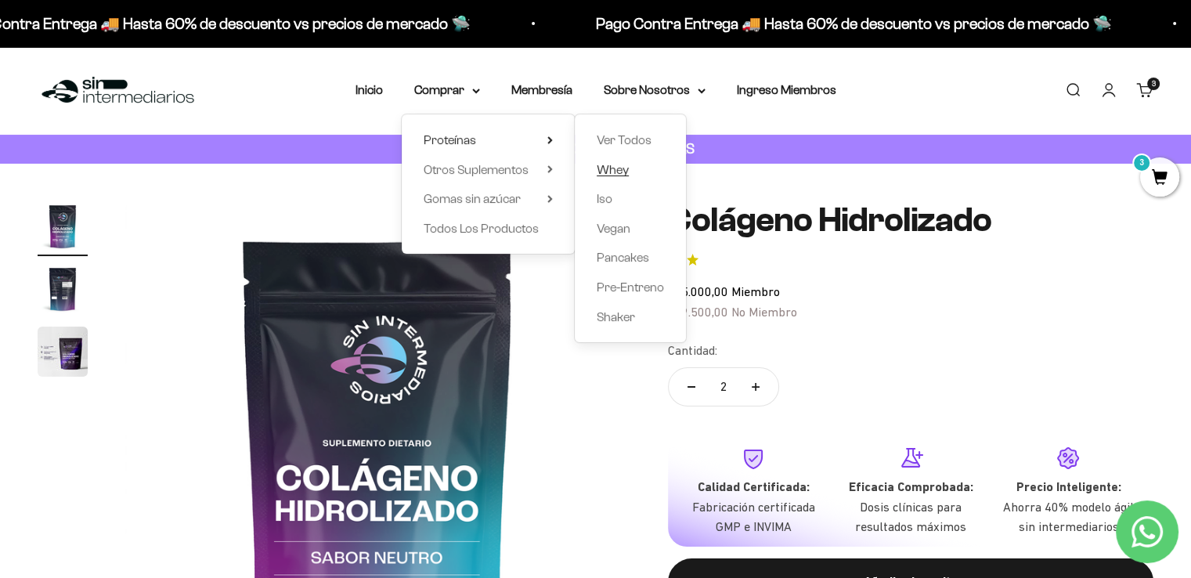
click at [621, 171] on span "Whey" at bounding box center [613, 169] width 32 height 13
